Goal: Find specific page/section: Find specific page/section

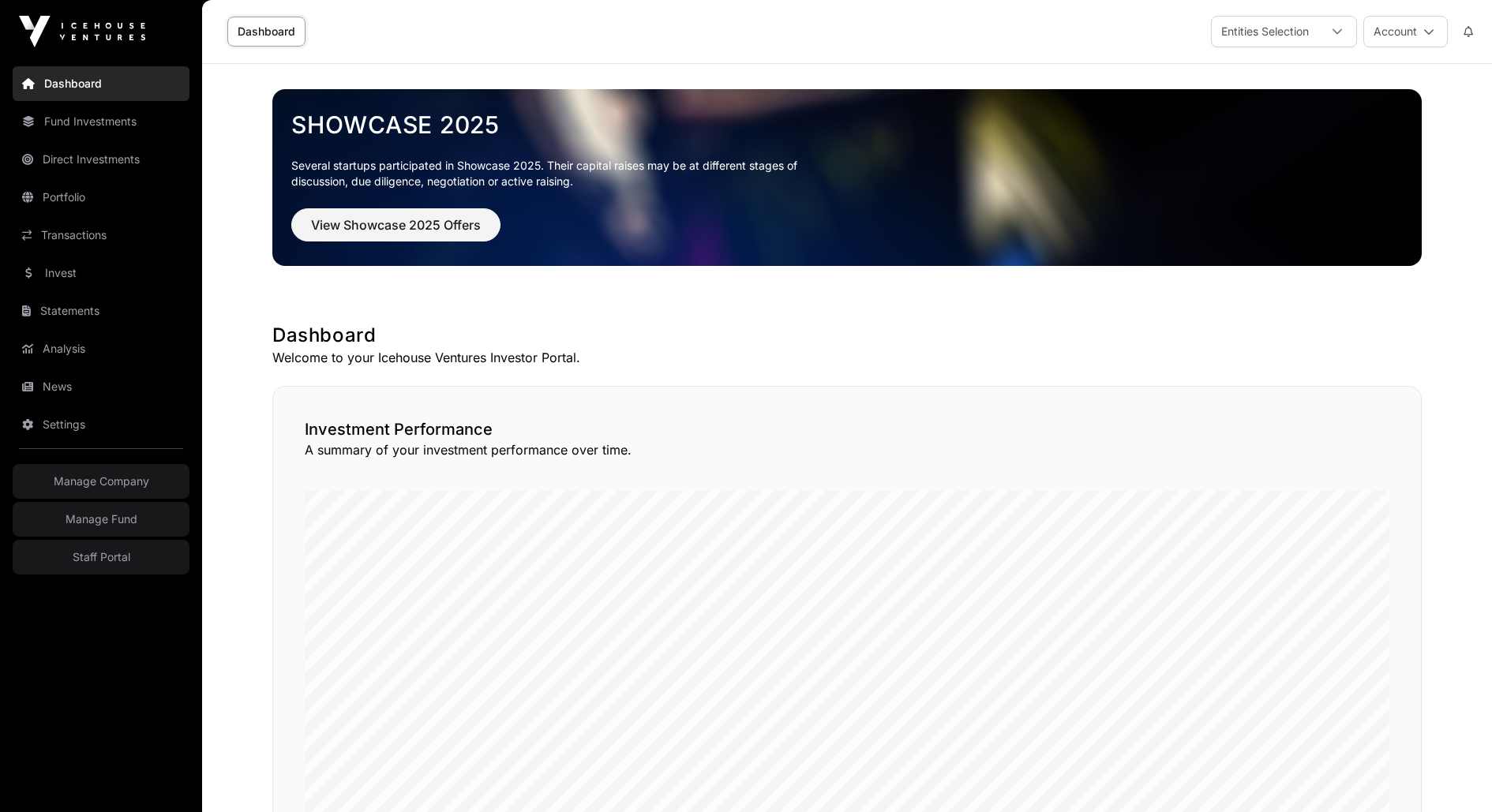
click at [63, 166] on link "Direct Investments" at bounding box center [101, 159] width 177 height 35
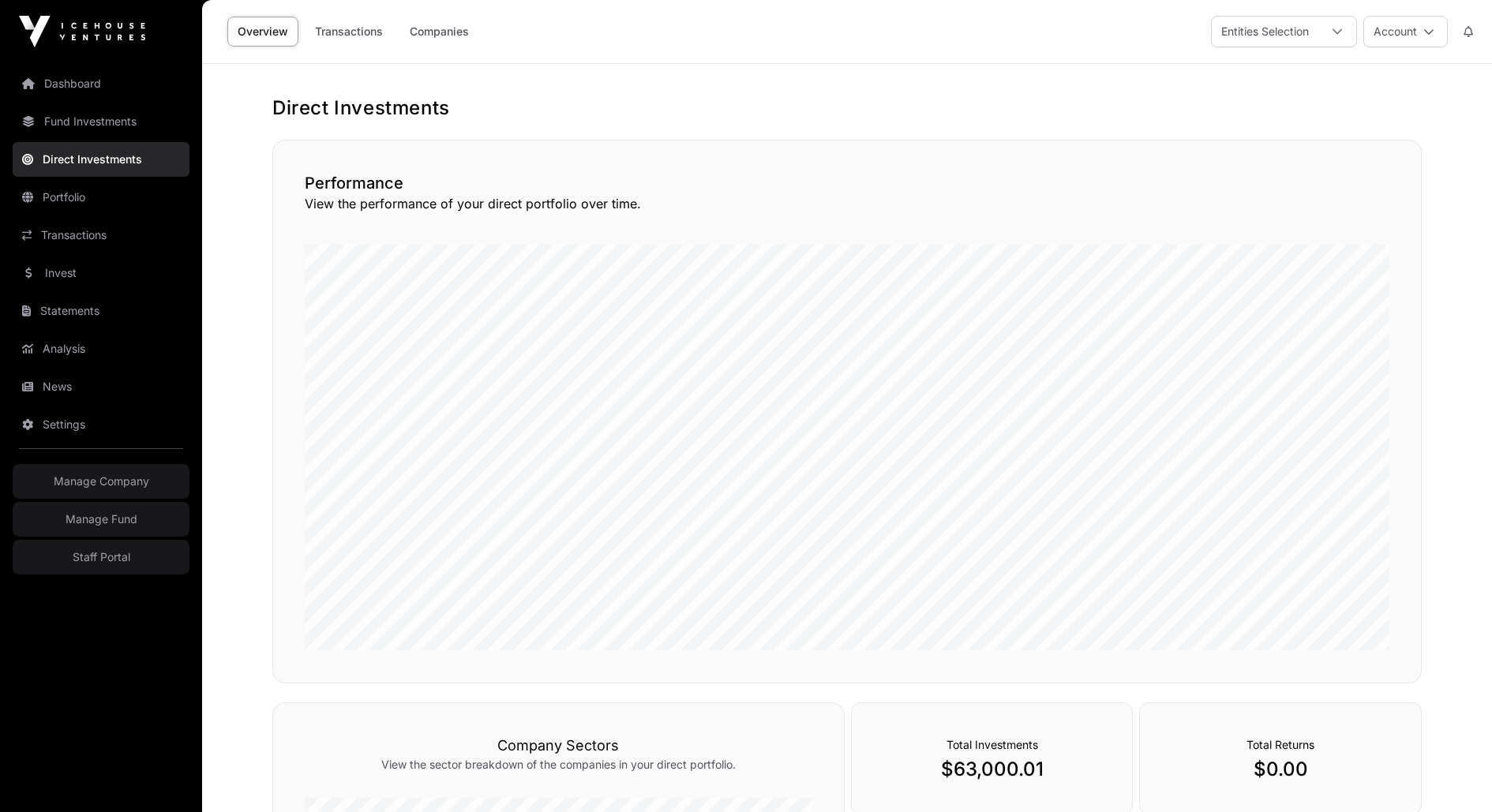
click at [412, 25] on link "Companies" at bounding box center [439, 31] width 80 height 30
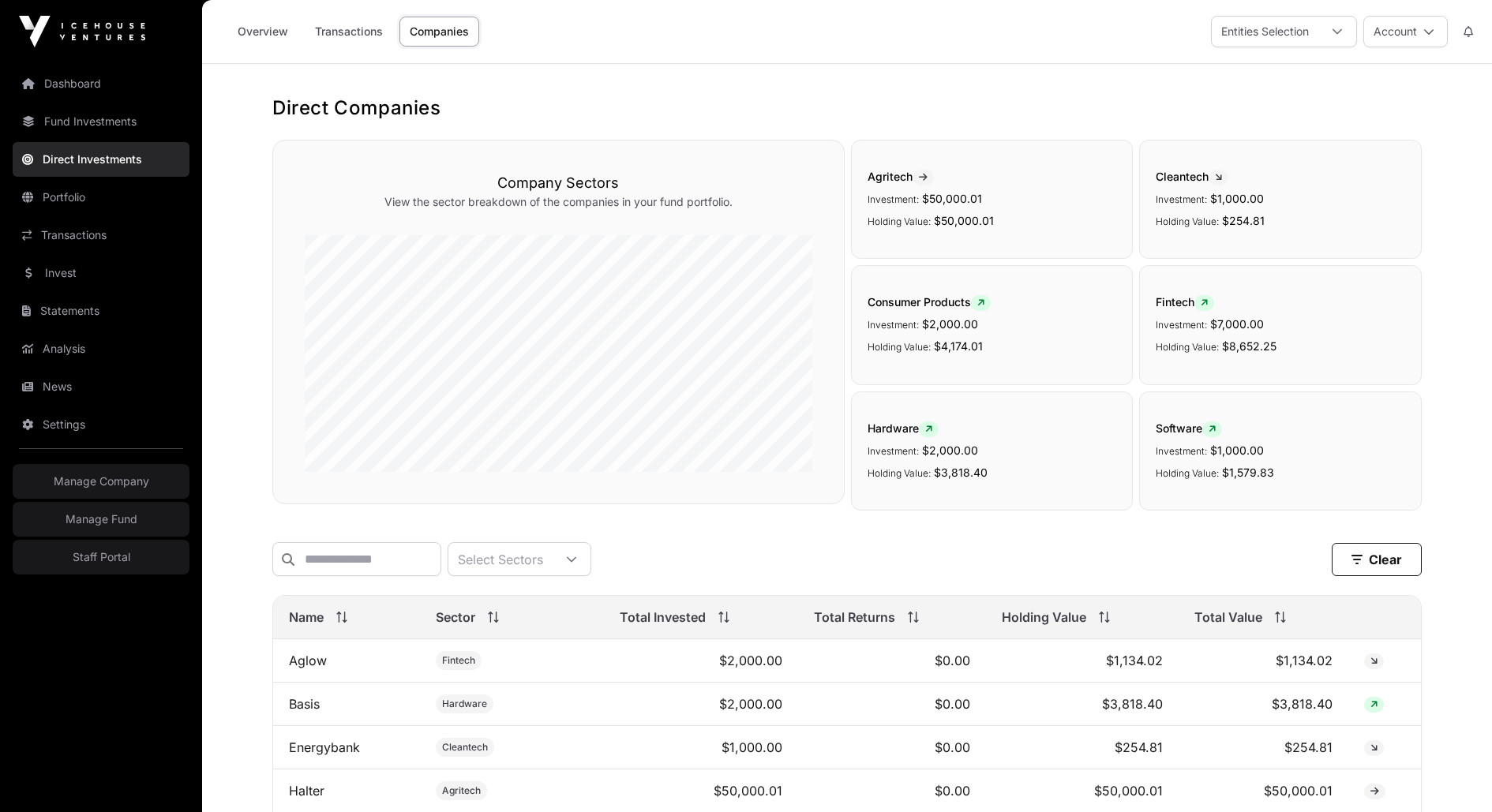
scroll to position [262, 0]
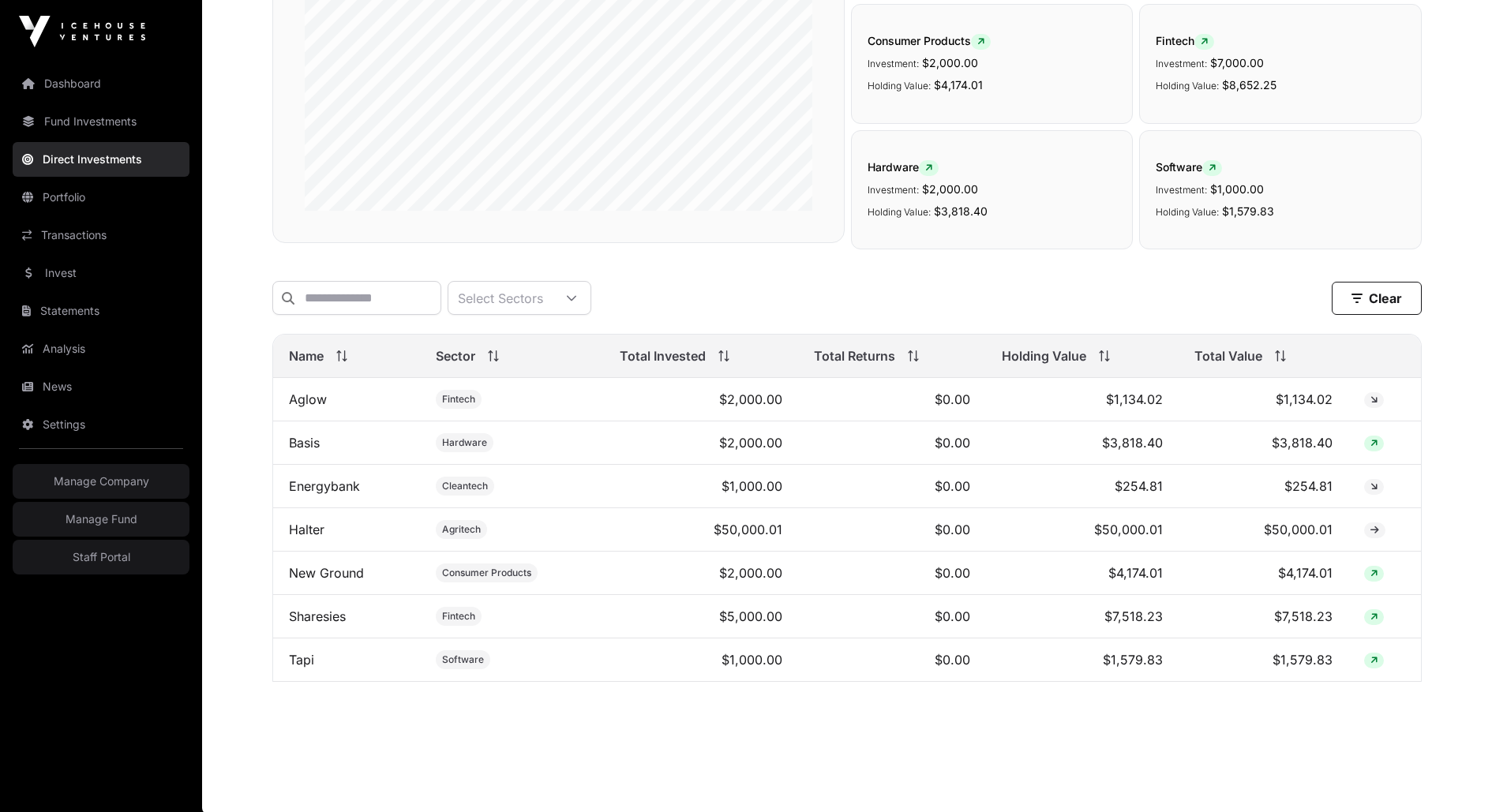
click at [310, 618] on link "Sharesies" at bounding box center [317, 616] width 56 height 15
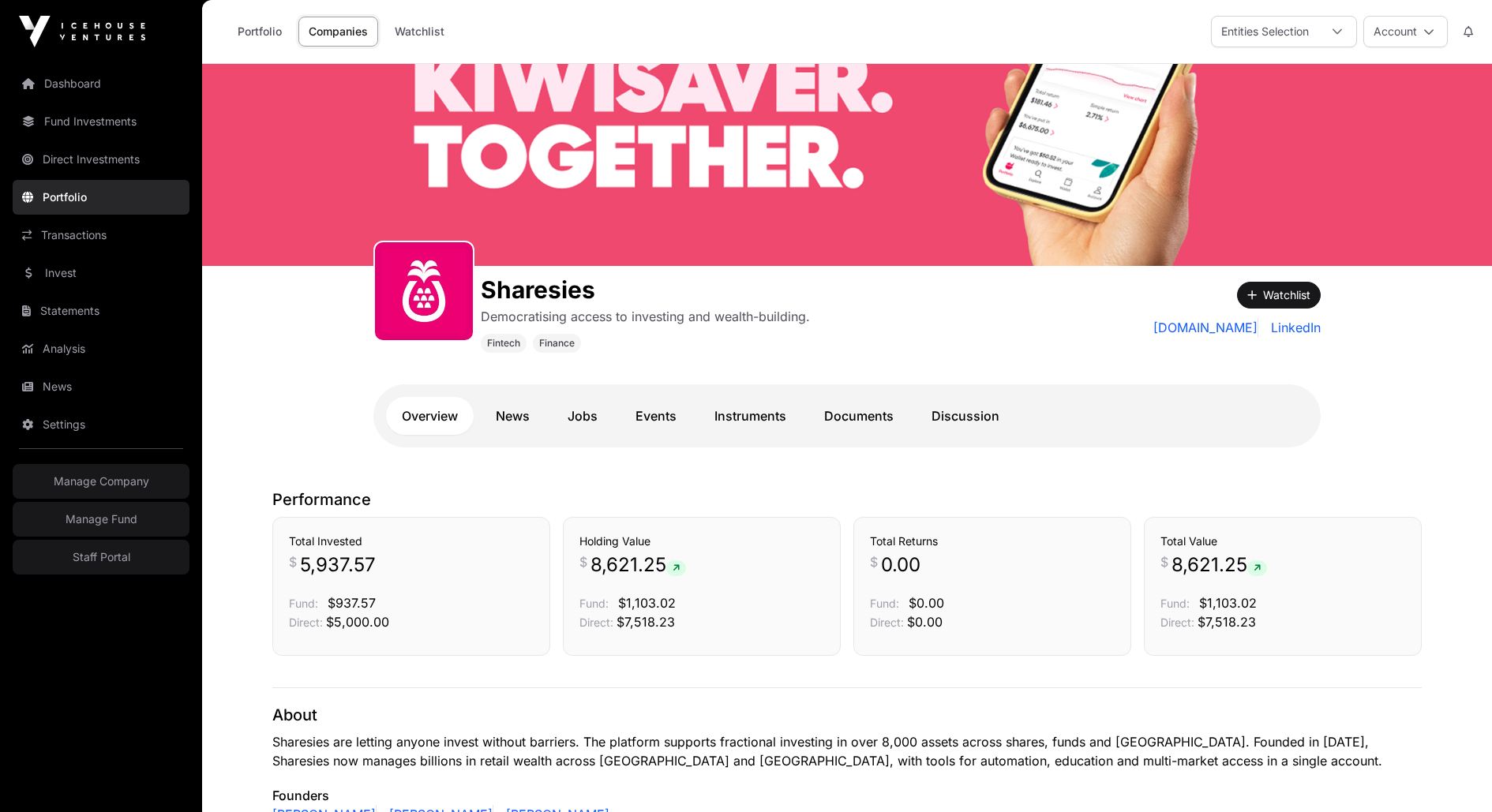
click at [834, 427] on link "Documents" at bounding box center [859, 416] width 101 height 38
